Goal: Information Seeking & Learning: Find contact information

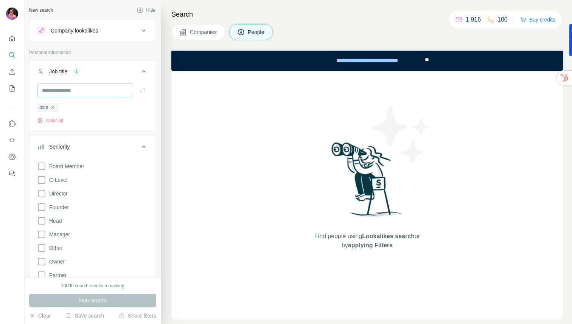
scroll to position [40, 0]
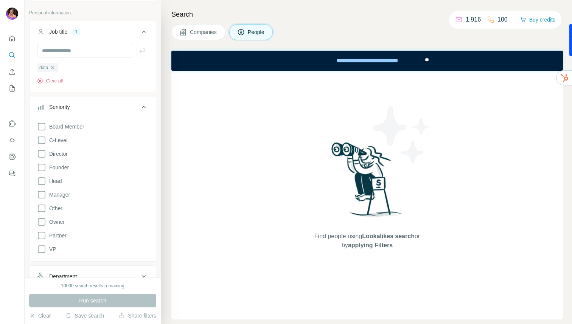
click at [58, 79] on button "Clear all" at bounding box center [50, 81] width 26 height 7
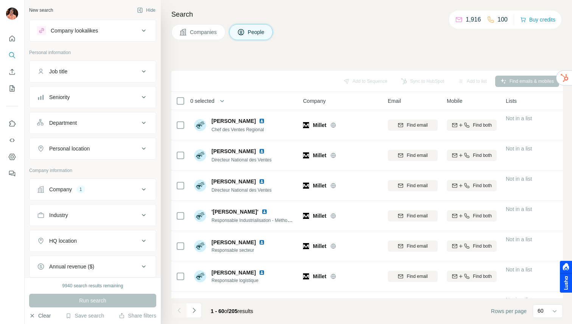
click at [47, 313] on button "Clear" at bounding box center [40, 316] width 22 height 8
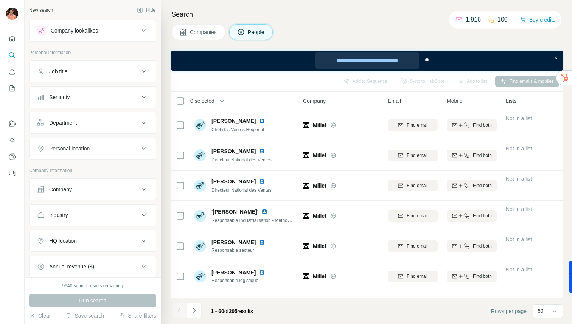
click at [398, 60] on div "**********" at bounding box center [367, 60] width 104 height 17
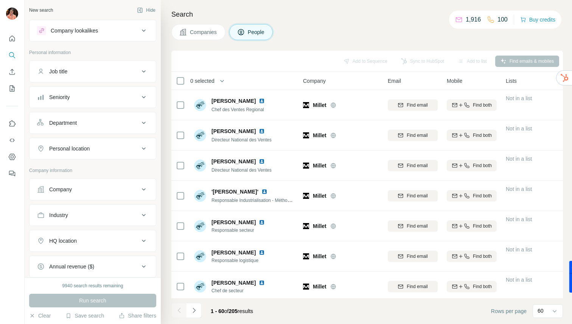
click at [87, 190] on div "Company" at bounding box center [88, 190] width 102 height 8
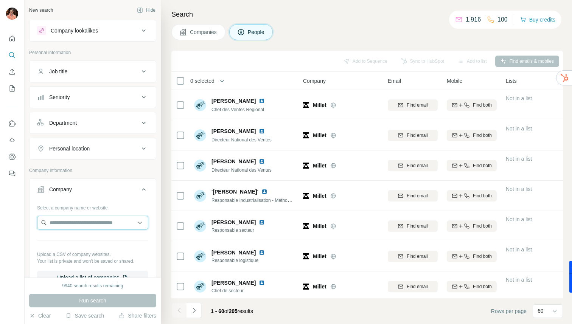
click at [93, 222] on input "text" at bounding box center [92, 223] width 111 height 14
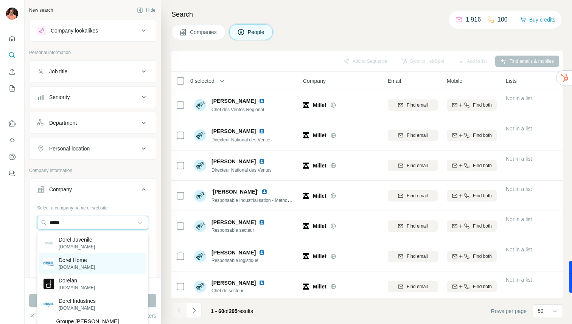
type input "*****"
click at [85, 261] on p "Dorel Home" at bounding box center [77, 261] width 36 height 8
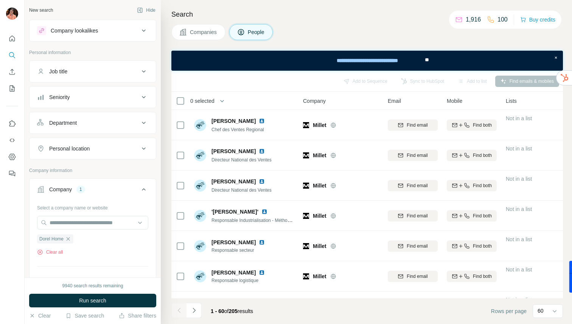
click at [90, 145] on button "Personal location" at bounding box center [93, 149] width 126 height 18
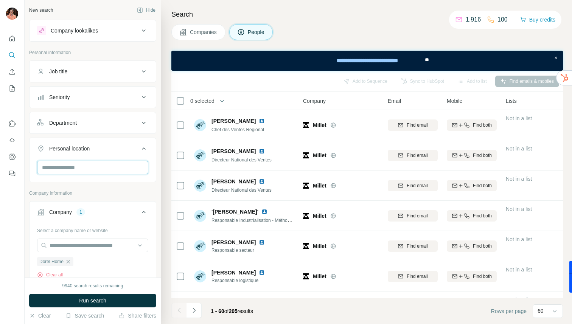
click at [86, 167] on input "text" at bounding box center [92, 168] width 111 height 14
type input "******"
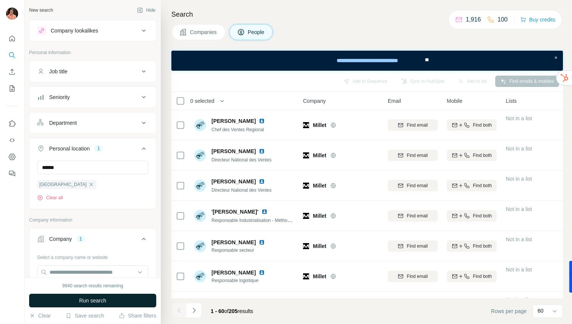
click at [106, 300] on span "Run search" at bounding box center [92, 301] width 27 height 8
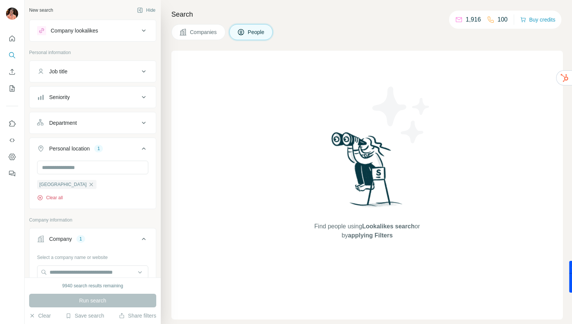
click at [55, 197] on button "Clear all" at bounding box center [50, 198] width 26 height 7
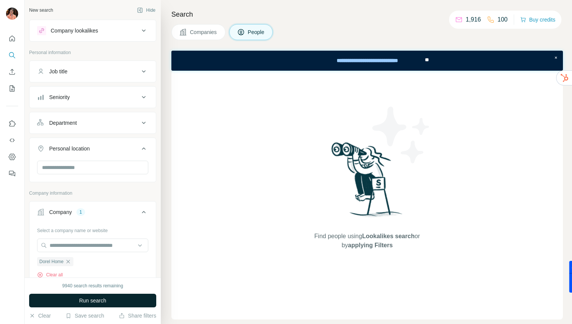
click at [79, 301] on span "Run search" at bounding box center [92, 301] width 27 height 8
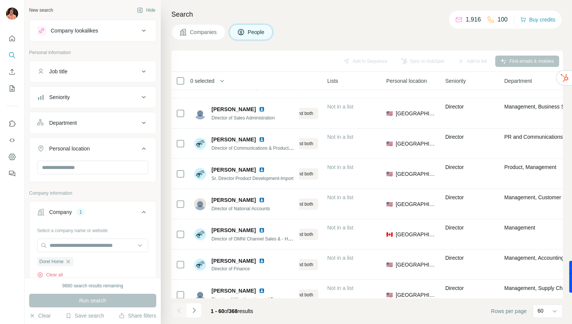
scroll to position [1208, 179]
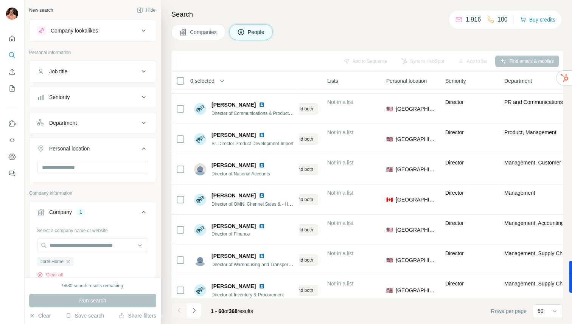
click at [118, 161] on button "Personal location" at bounding box center [93, 150] width 126 height 21
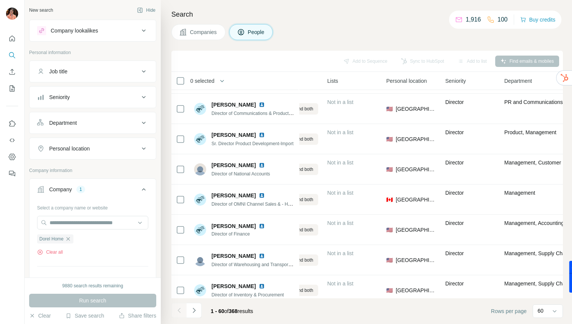
click at [111, 154] on button "Personal location" at bounding box center [93, 149] width 126 height 18
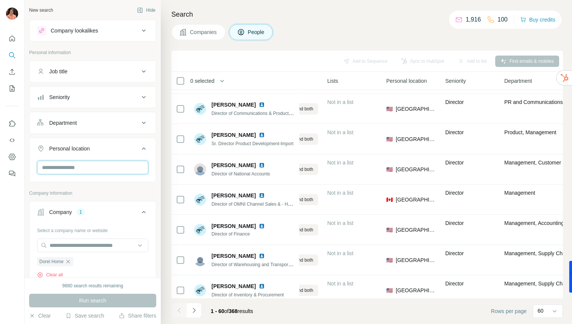
click at [94, 167] on input "text" at bounding box center [92, 168] width 111 height 14
type input "****"
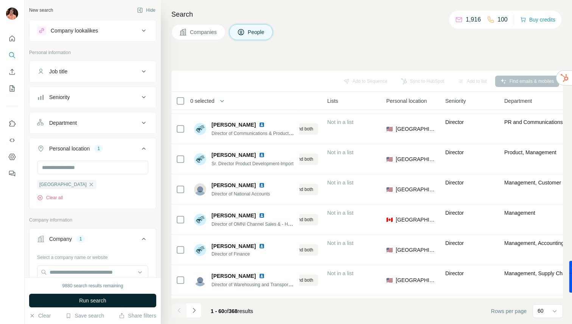
click at [98, 299] on span "Run search" at bounding box center [92, 301] width 27 height 8
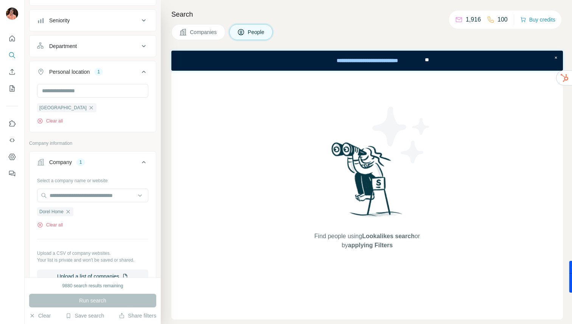
scroll to position [112, 0]
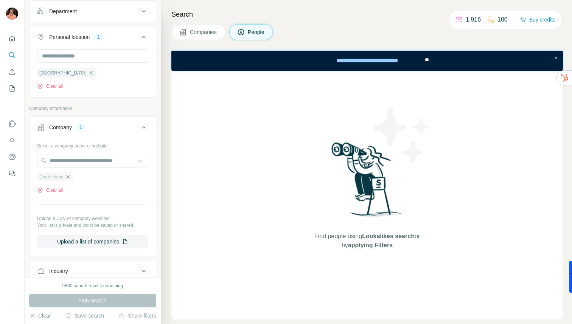
click at [70, 177] on icon "button" at bounding box center [68, 177] width 6 height 6
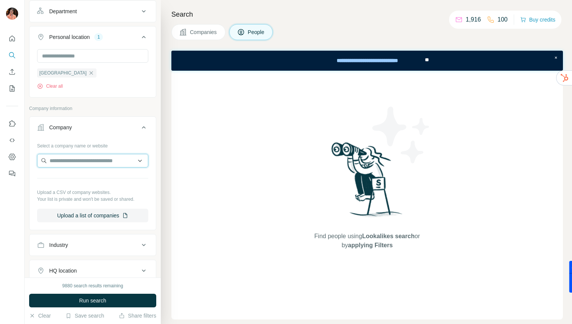
click at [69, 160] on input "text" at bounding box center [92, 161] width 111 height 14
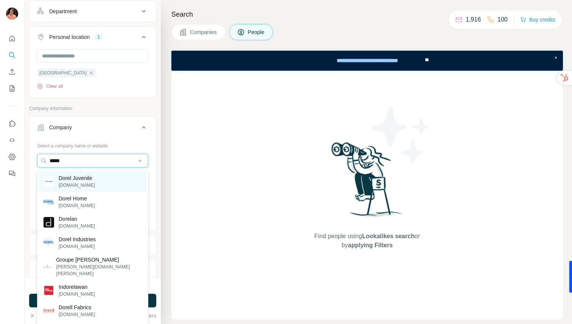
type input "*****"
click at [80, 183] on p "[DOMAIN_NAME]" at bounding box center [77, 185] width 36 height 7
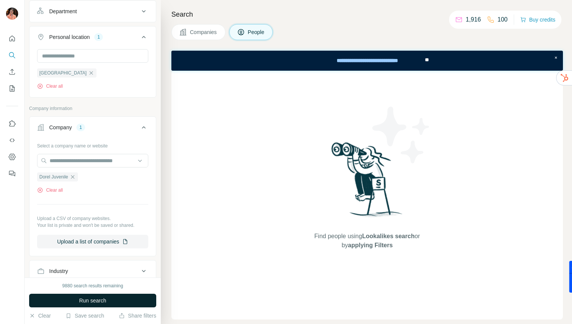
click at [101, 306] on button "Run search" at bounding box center [92, 301] width 127 height 14
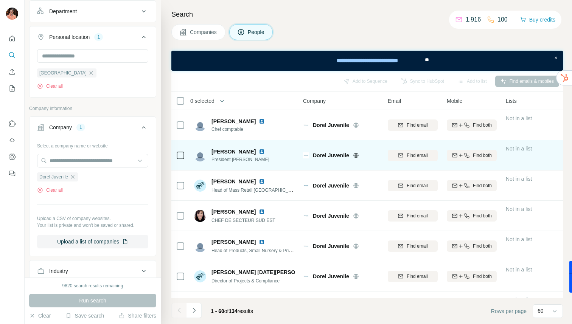
click at [259, 152] on img at bounding box center [262, 152] width 6 height 6
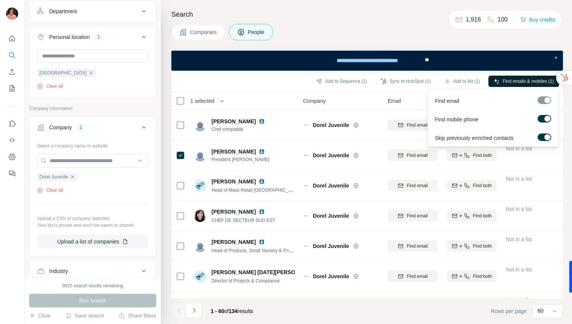
click at [525, 81] on span "Find emails & mobiles (1)" at bounding box center [528, 81] width 51 height 7
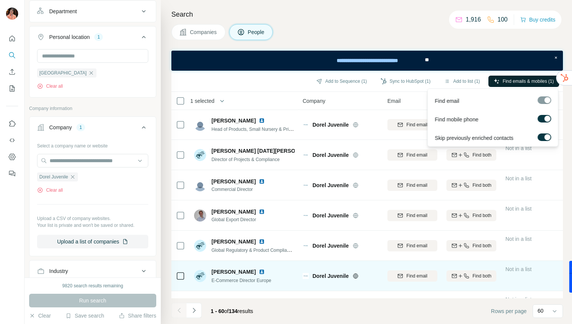
click at [265, 273] on img at bounding box center [262, 272] width 6 height 6
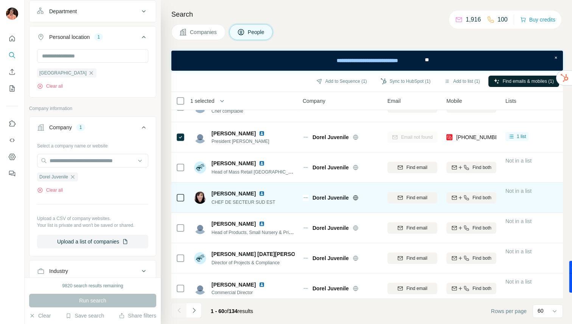
scroll to position [17, 0]
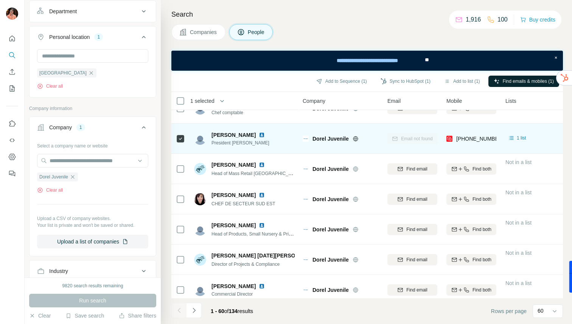
click at [259, 133] on img at bounding box center [262, 135] width 6 height 6
click at [408, 140] on div "Email not found" at bounding box center [413, 138] width 50 height 21
click at [411, 136] on div "Email not found" at bounding box center [413, 138] width 50 height 21
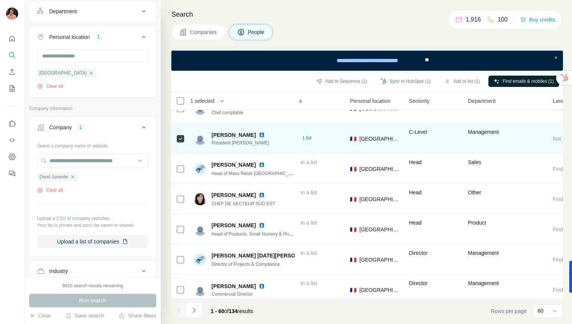
scroll to position [17, 259]
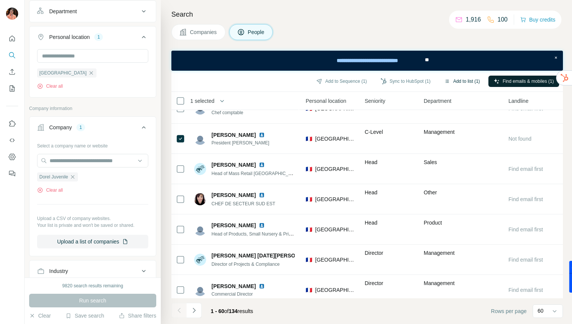
click at [466, 80] on button "Add to list (1)" at bounding box center [462, 81] width 47 height 11
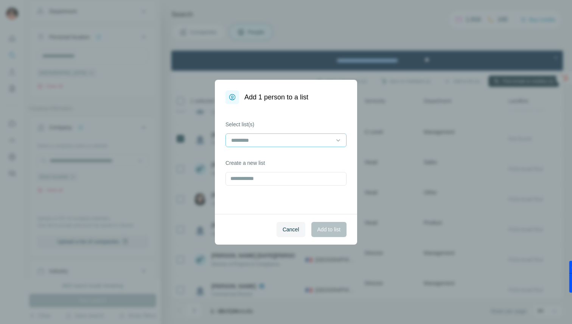
click at [299, 142] on input at bounding box center [282, 140] width 102 height 8
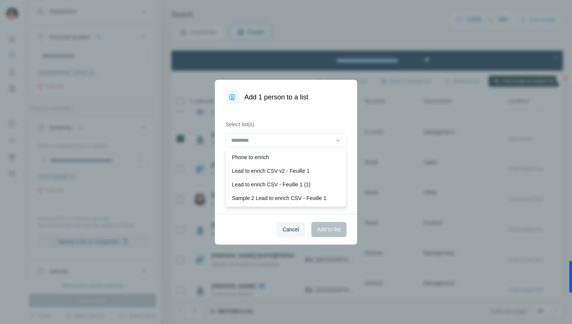
click at [301, 123] on label "Select list(s)" at bounding box center [286, 125] width 121 height 8
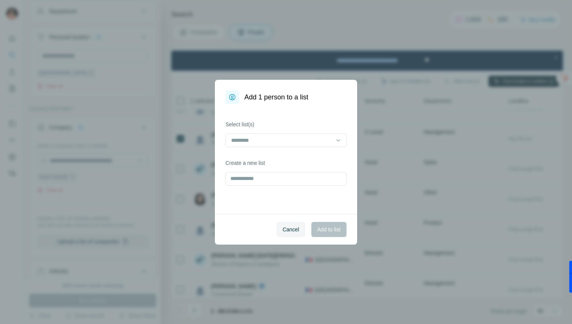
click at [350, 100] on div "Add 1 person to a list" at bounding box center [286, 92] width 142 height 24
click at [294, 229] on span "Cancel" at bounding box center [291, 230] width 17 height 8
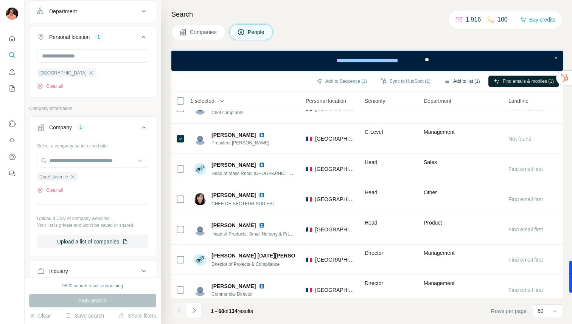
click at [449, 83] on button "Add to list (1)" at bounding box center [462, 81] width 47 height 11
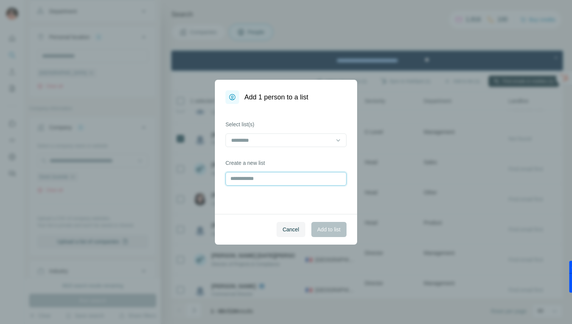
click at [305, 175] on input "text" at bounding box center [286, 179] width 121 height 14
type input "***"
click at [324, 231] on span "Add to list" at bounding box center [329, 230] width 23 height 8
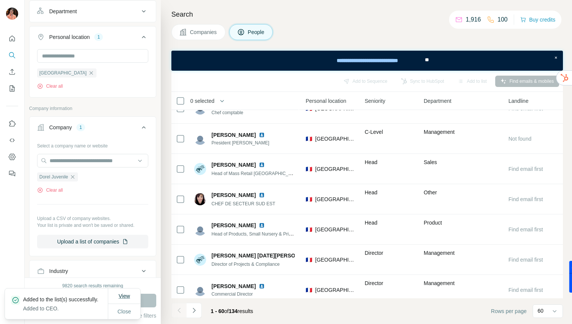
click at [119, 293] on span "View" at bounding box center [123, 296] width 11 height 6
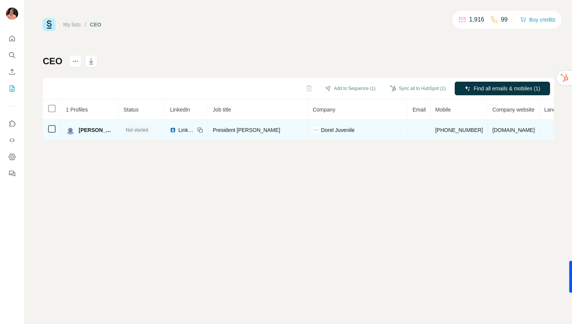
click at [411, 131] on td at bounding box center [419, 130] width 23 height 20
click at [50, 133] on icon at bounding box center [51, 129] width 9 height 9
click at [408, 132] on td at bounding box center [419, 130] width 23 height 20
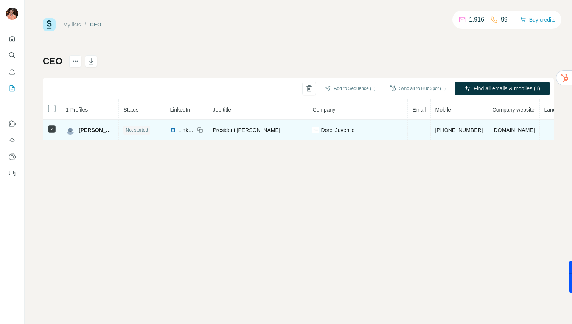
click at [408, 132] on td at bounding box center [419, 130] width 23 height 20
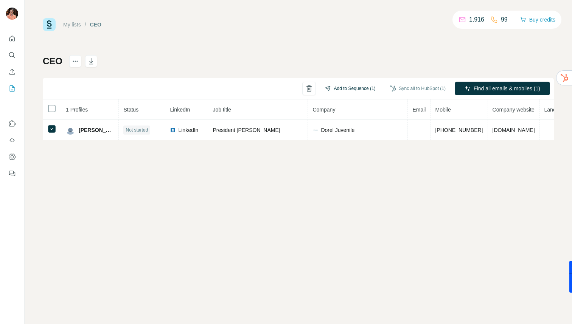
click at [362, 89] on button "Add to Sequence (1)" at bounding box center [350, 88] width 61 height 11
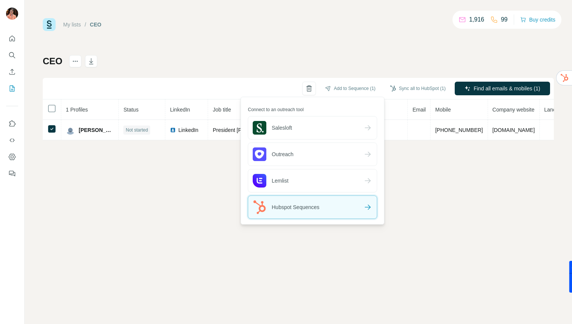
click at [307, 214] on div "Hubspot Sequences" at bounding box center [312, 207] width 129 height 23
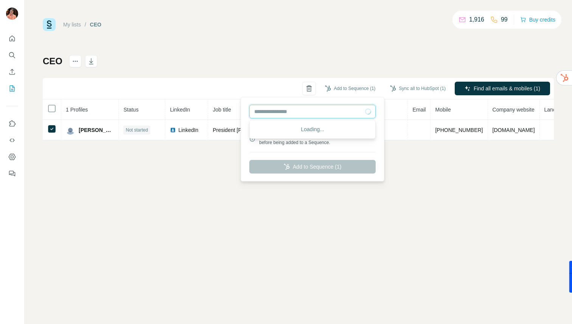
click at [296, 112] on input "text" at bounding box center [312, 112] width 126 height 14
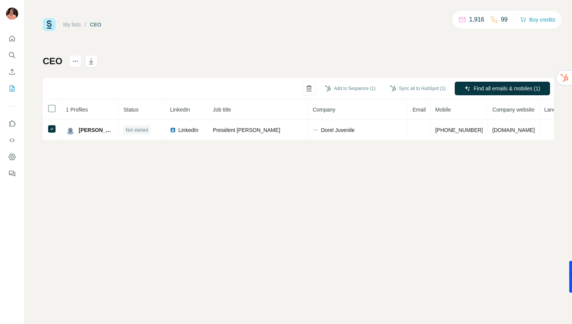
click at [313, 203] on div "My lists / CEO 1,916 99 Buy credits CEO Add to Sequence (1) Sync all to HubSpot…" at bounding box center [299, 162] width 548 height 324
click at [326, 89] on button "Add to Sequence (1)" at bounding box center [350, 88] width 61 height 11
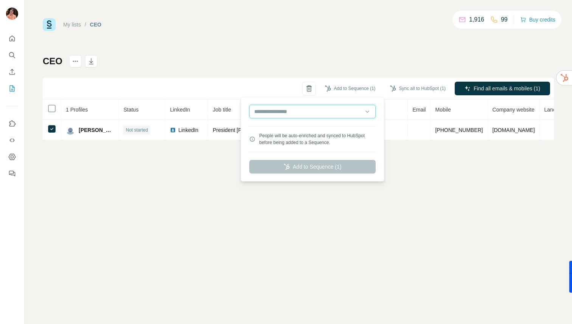
click at [296, 108] on input "text" at bounding box center [312, 112] width 126 height 14
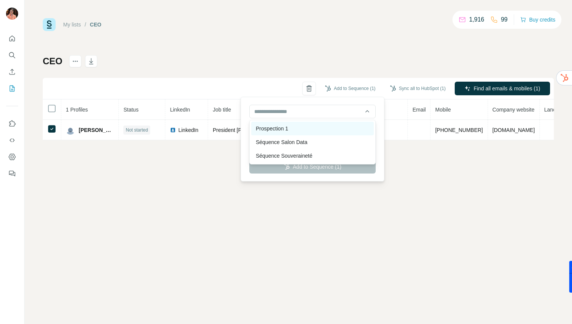
click at [294, 125] on div "Prospection 1" at bounding box center [312, 129] width 123 height 14
type input "**********"
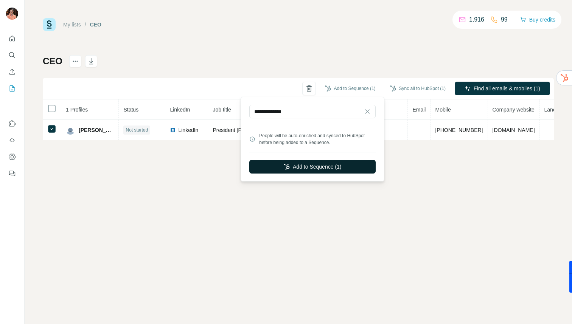
click at [309, 168] on button "Add to Sequence (1)" at bounding box center [312, 167] width 126 height 14
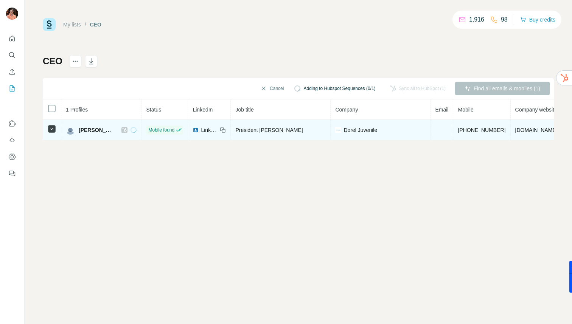
click at [122, 130] on icon at bounding box center [124, 130] width 5 height 6
click at [458, 128] on span "[PHONE_NUMBER]" at bounding box center [482, 130] width 48 height 6
copy span "[PHONE_NUMBER]"
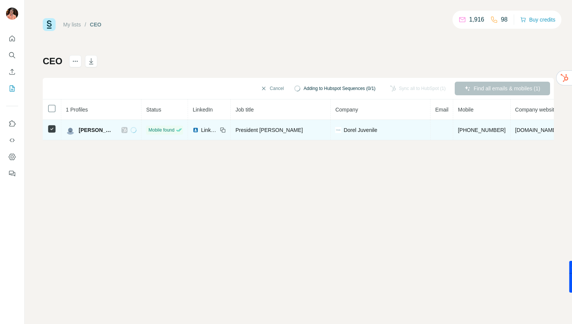
click at [122, 128] on icon at bounding box center [124, 130] width 5 height 6
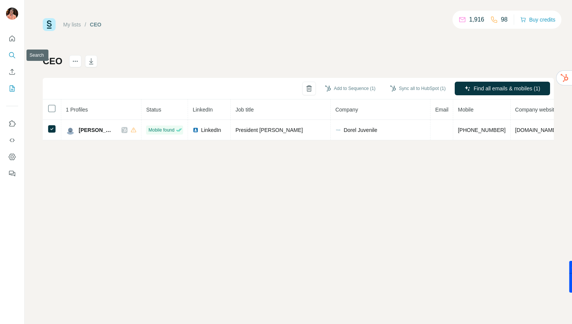
click at [13, 55] on icon "Search" at bounding box center [12, 55] width 8 height 8
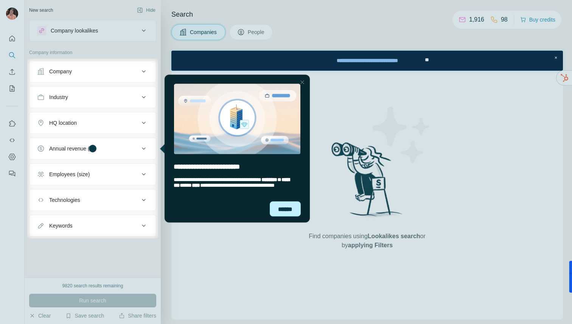
click at [285, 212] on div "******" at bounding box center [285, 208] width 31 height 15
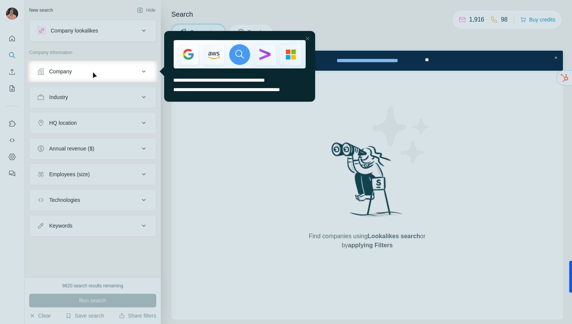
click at [307, 39] on div "Close Step" at bounding box center [307, 38] width 9 height 9
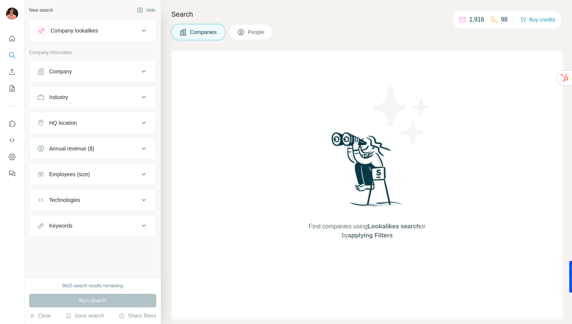
click at [92, 73] on div "Company" at bounding box center [88, 72] width 102 height 8
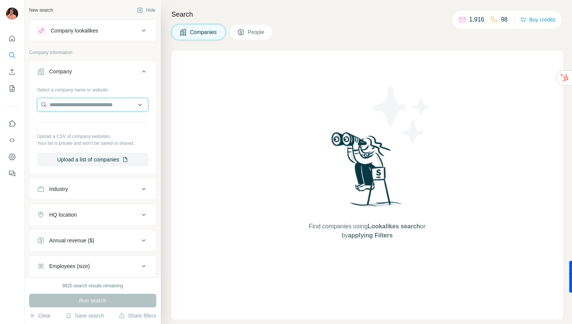
click at [89, 105] on input "text" at bounding box center [92, 105] width 111 height 14
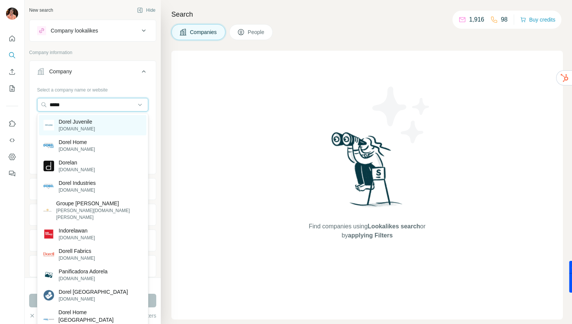
type input "*****"
click at [83, 130] on p "[DOMAIN_NAME]" at bounding box center [77, 129] width 36 height 7
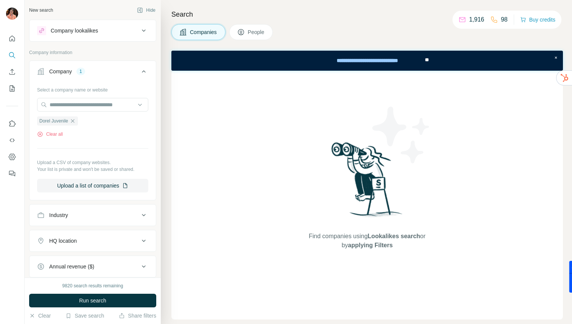
click at [122, 73] on div "Company 1" at bounding box center [88, 72] width 102 height 8
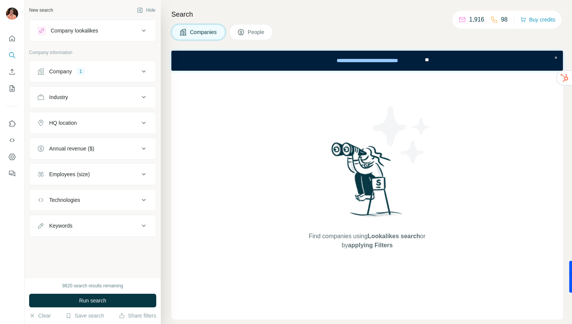
click at [108, 121] on div "HQ location" at bounding box center [88, 123] width 102 height 8
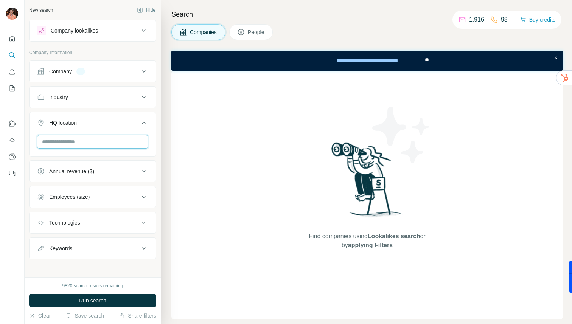
click at [95, 141] on input "text" at bounding box center [92, 142] width 111 height 14
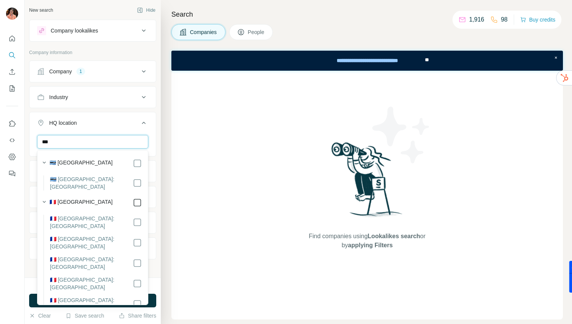
type input "***"
click at [144, 125] on icon at bounding box center [143, 122] width 9 height 9
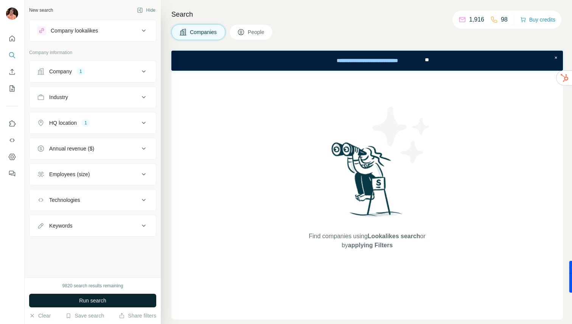
click at [118, 298] on button "Run search" at bounding box center [92, 301] width 127 height 14
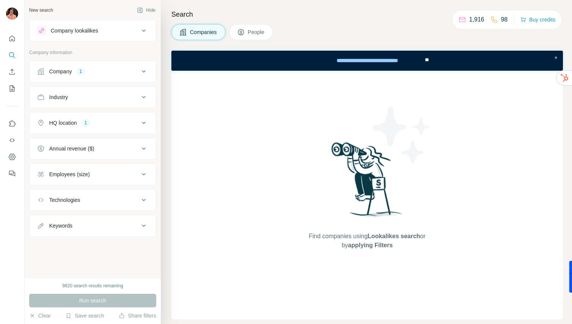
click at [254, 25] on button "People" at bounding box center [251, 32] width 44 height 16
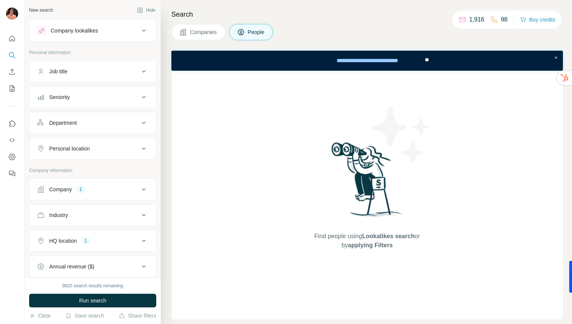
click at [117, 69] on div "Job title" at bounding box center [88, 72] width 102 height 8
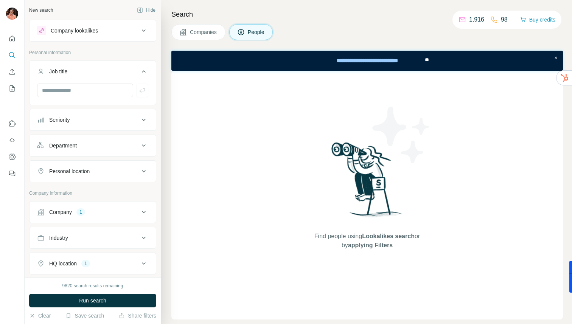
click at [117, 69] on div "Job title" at bounding box center [88, 72] width 102 height 8
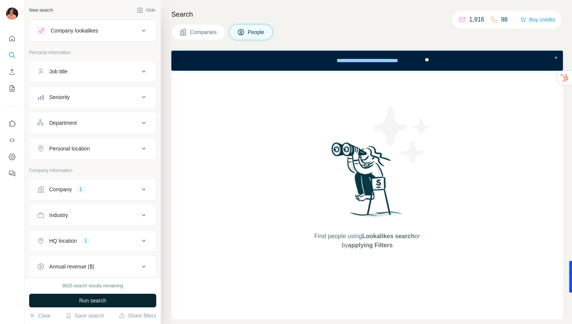
click at [112, 305] on button "Run search" at bounding box center [92, 301] width 127 height 14
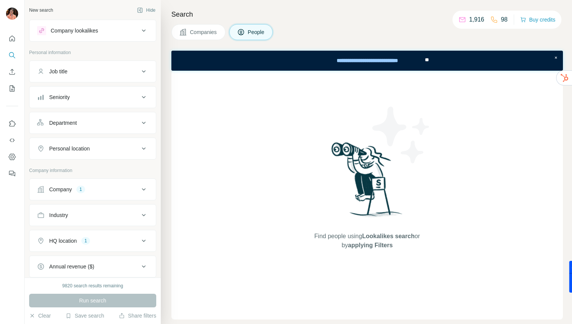
click at [112, 305] on div "Run search" at bounding box center [92, 301] width 127 height 14
click at [131, 237] on div "HQ location 1" at bounding box center [88, 241] width 102 height 8
click at [130, 190] on div "Company 1" at bounding box center [88, 190] width 102 height 8
click at [72, 239] on icon "button" at bounding box center [73, 239] width 6 height 6
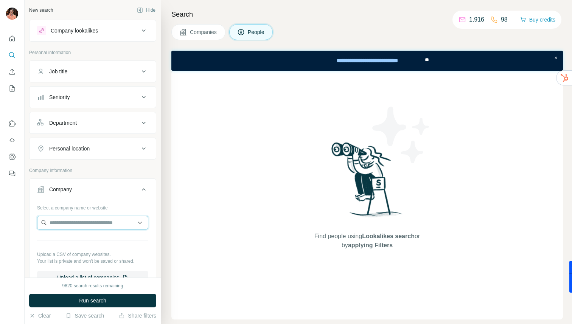
click at [77, 225] on input "text" at bounding box center [92, 223] width 111 height 14
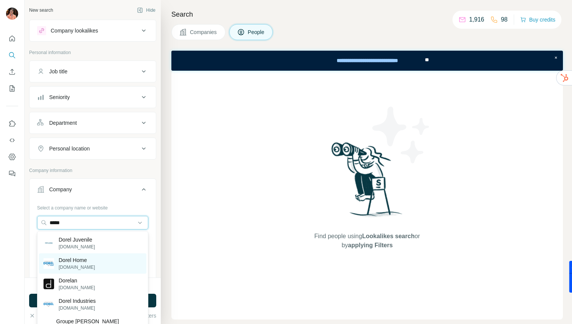
type input "*****"
click at [82, 264] on p "[DOMAIN_NAME]" at bounding box center [77, 267] width 36 height 7
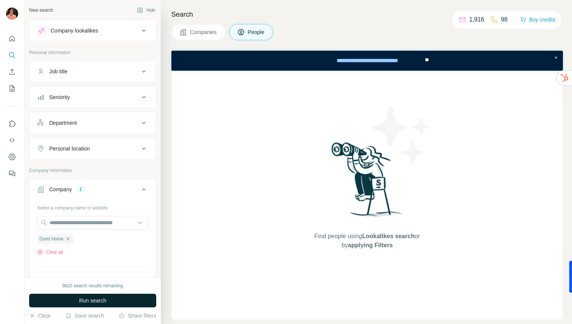
click at [90, 301] on span "Run search" at bounding box center [92, 301] width 27 height 8
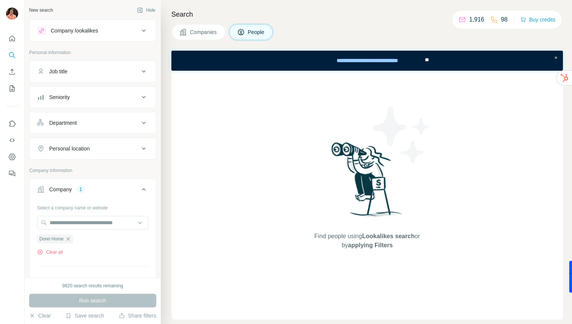
click at [90, 301] on div "Run search" at bounding box center [92, 301] width 127 height 14
click at [106, 240] on div "HQ location 1" at bounding box center [88, 241] width 102 height 8
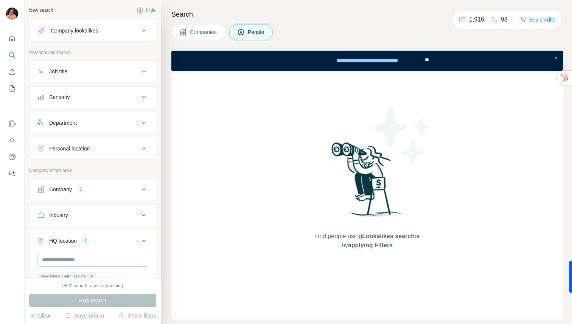
scroll to position [2, 0]
click at [88, 274] on icon "button" at bounding box center [91, 275] width 6 height 6
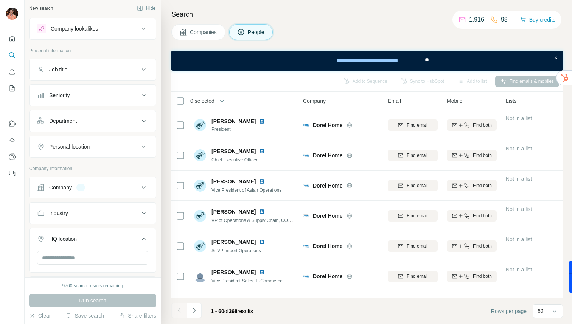
click at [116, 178] on div "Company 1" at bounding box center [92, 188] width 127 height 22
click at [111, 191] on div "Company 1" at bounding box center [88, 188] width 102 height 8
click at [58, 246] on div "Dorel Home Clear all" at bounding box center [92, 241] width 111 height 26
click at [56, 249] on button "Clear all" at bounding box center [50, 250] width 26 height 7
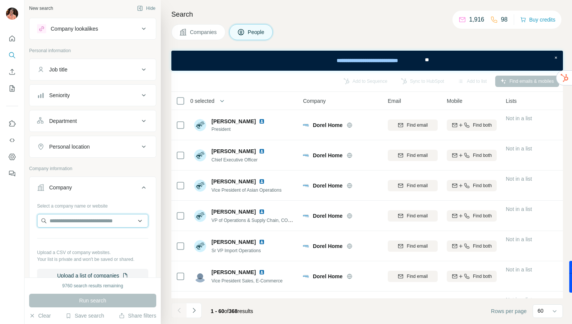
click at [72, 222] on input "text" at bounding box center [92, 221] width 111 height 14
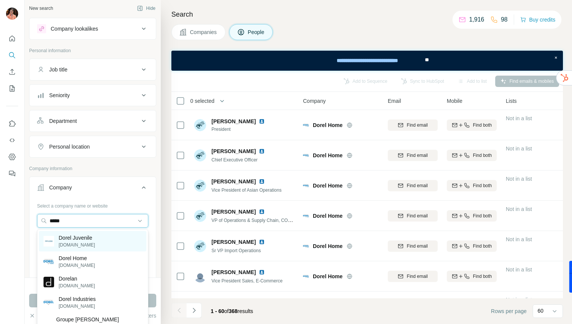
type input "*****"
click at [74, 240] on p "Dorel Juvenile" at bounding box center [77, 238] width 36 height 8
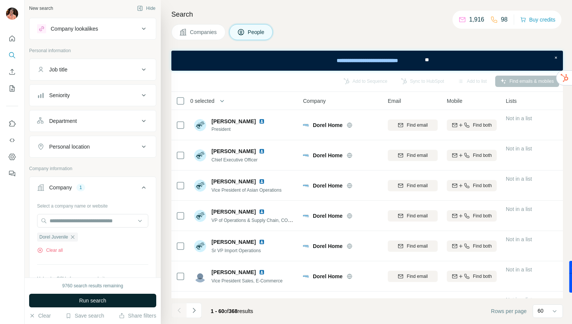
click at [83, 303] on span "Run search" at bounding box center [92, 301] width 27 height 8
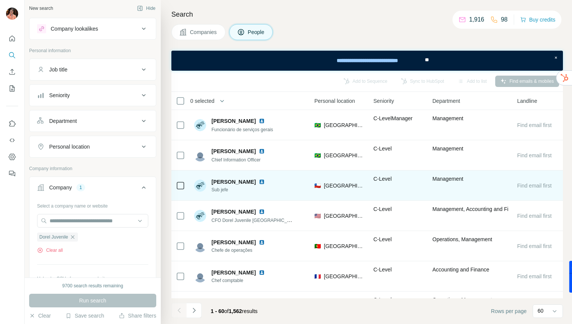
scroll to position [0, 250]
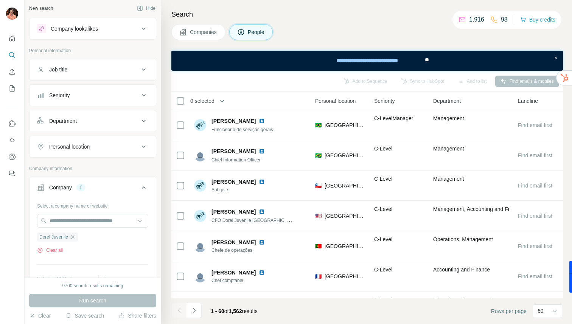
click at [130, 147] on div "Personal location" at bounding box center [88, 147] width 102 height 8
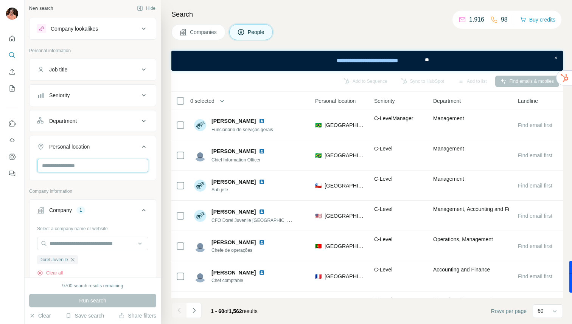
click at [103, 168] on input "text" at bounding box center [92, 166] width 111 height 14
type input "***"
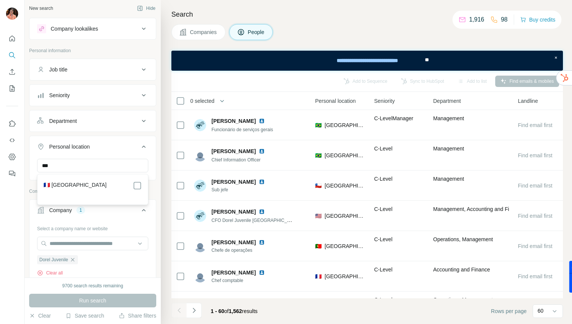
click at [94, 184] on div "🇫🇷 [GEOGRAPHIC_DATA]" at bounding box center [93, 185] width 98 height 9
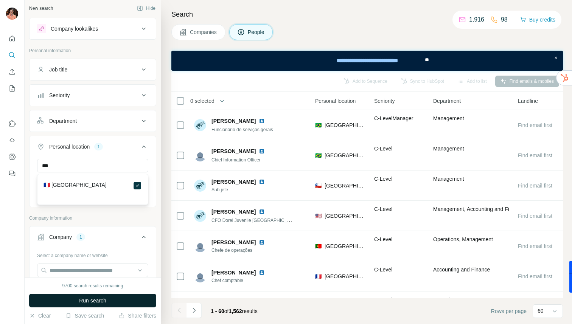
click at [103, 302] on span "Run search" at bounding box center [92, 301] width 27 height 8
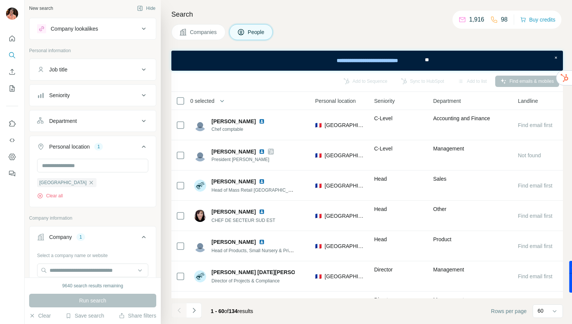
click at [126, 100] on button "Seniority" at bounding box center [93, 95] width 126 height 18
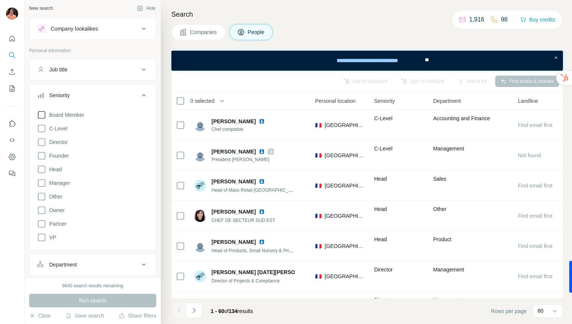
click at [78, 115] on span "Board Member" at bounding box center [65, 115] width 38 height 8
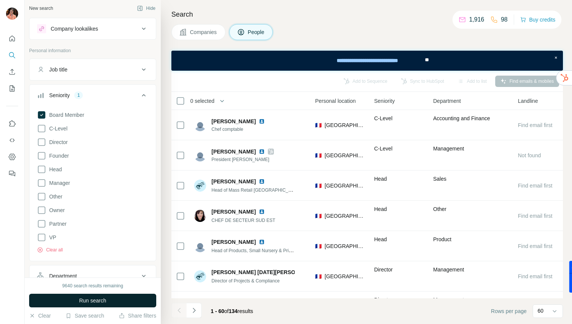
click at [105, 299] on span "Run search" at bounding box center [92, 301] width 27 height 8
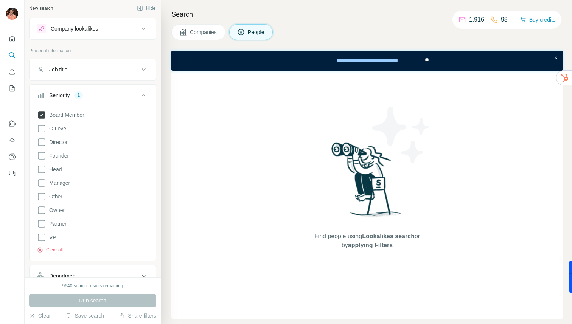
click at [68, 113] on span "Board Member" at bounding box center [65, 115] width 38 height 8
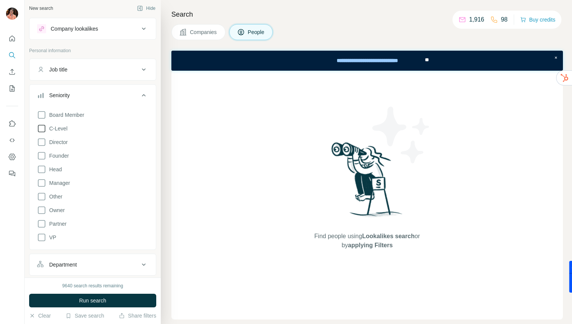
click at [59, 124] on label "C-Level" at bounding box center [52, 128] width 30 height 9
click at [79, 301] on span "Run search" at bounding box center [92, 301] width 27 height 8
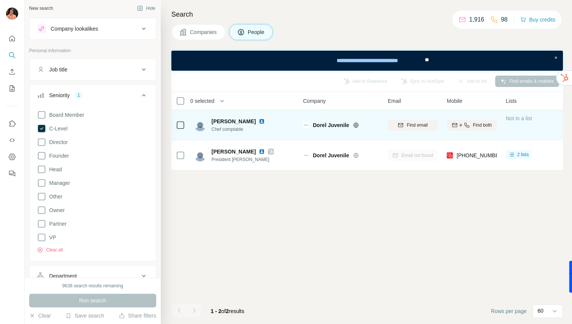
click at [265, 121] on img at bounding box center [262, 121] width 6 height 6
click at [427, 125] on span "Find email" at bounding box center [417, 125] width 21 height 7
click at [350, 171] on div "Add to Sequence Sync to HubSpot Add to list Find emails & mobiles 0 selected Pe…" at bounding box center [367, 198] width 392 height 254
click at [42, 142] on icon at bounding box center [41, 142] width 9 height 9
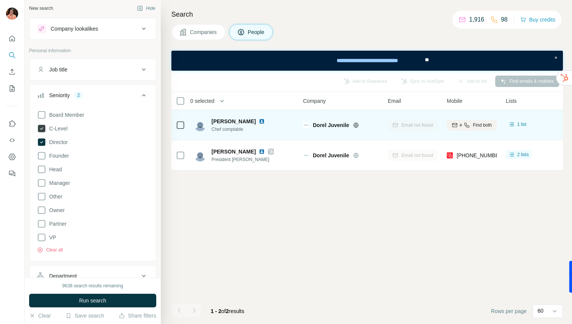
click at [57, 127] on span "C-Level" at bounding box center [56, 129] width 21 height 8
click at [89, 306] on button "Run search" at bounding box center [92, 301] width 127 height 14
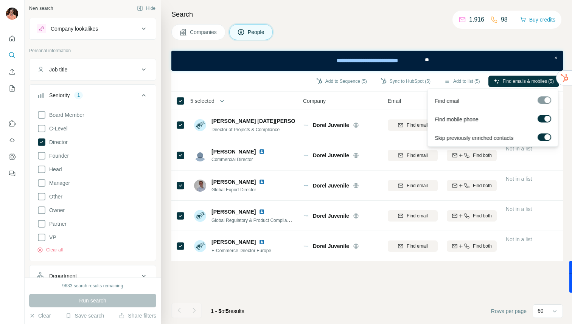
click at [542, 115] on label at bounding box center [545, 119] width 14 height 8
click at [532, 79] on span "Find emails (5)" at bounding box center [539, 81] width 30 height 7
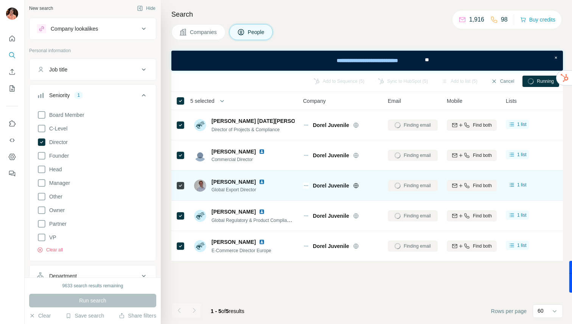
click at [265, 182] on img at bounding box center [262, 182] width 6 height 6
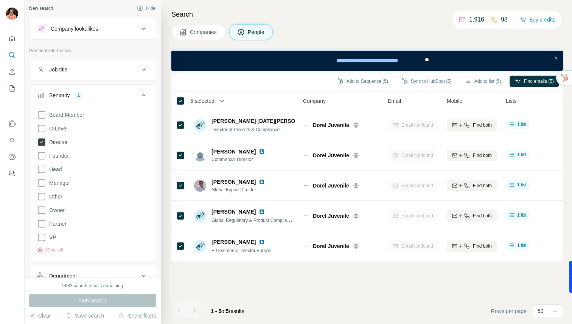
click at [45, 142] on icon at bounding box center [42, 143] width 8 height 8
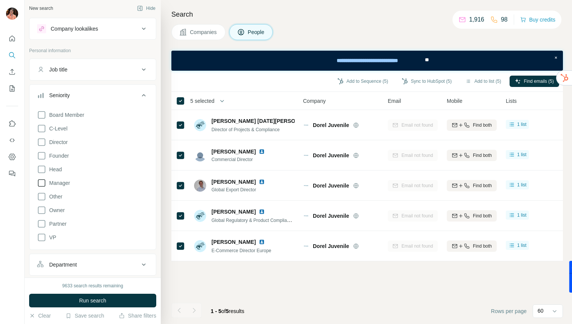
click at [42, 181] on icon at bounding box center [41, 183] width 9 height 9
click at [92, 297] on span "Run search" at bounding box center [92, 301] width 27 height 8
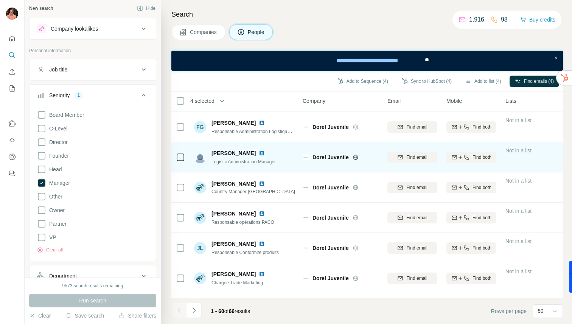
scroll to position [698, 0]
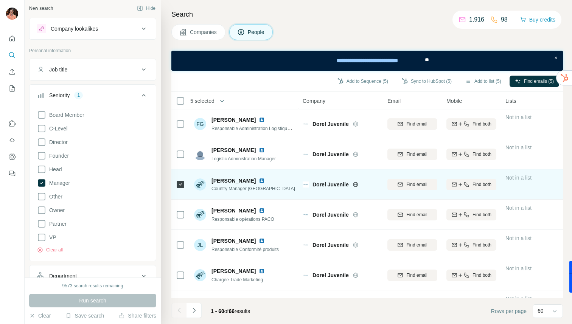
click at [263, 181] on img at bounding box center [262, 181] width 6 height 6
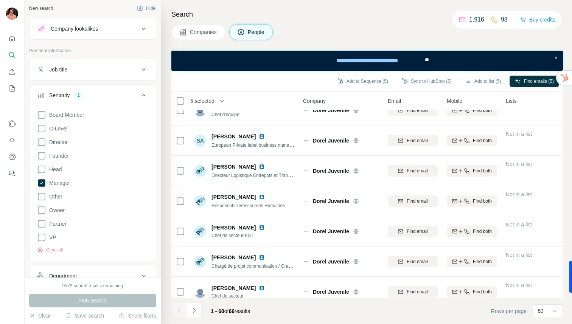
scroll to position [1629, 0]
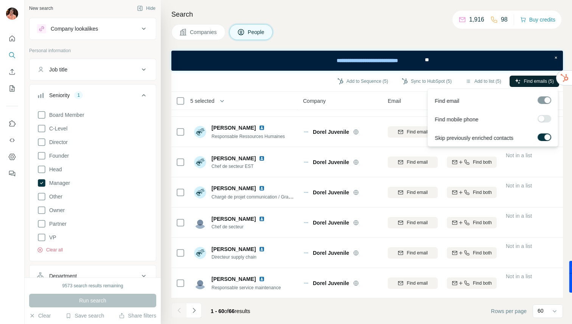
click at [524, 84] on span "Find emails (5)" at bounding box center [539, 81] width 30 height 7
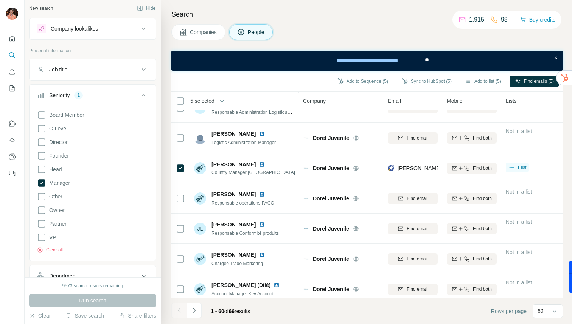
scroll to position [714, 0]
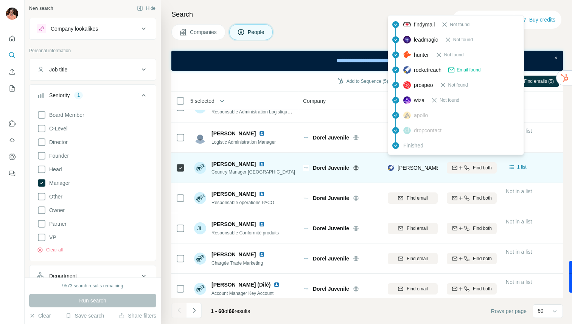
click at [421, 168] on span "frederic.beauvais@perrigo.com" at bounding box center [508, 168] width 221 height 6
